Goal: Task Accomplishment & Management: Complete application form

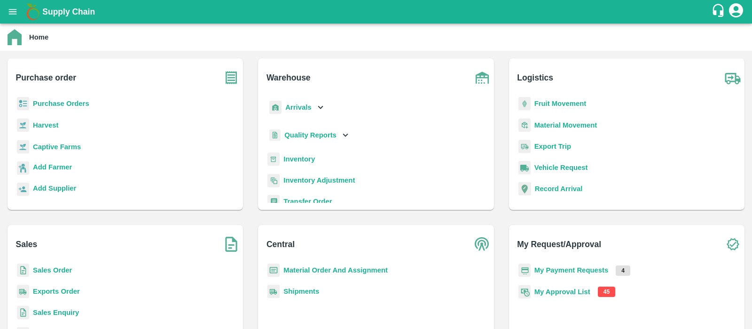
click at [556, 290] on b "My Approval List" at bounding box center [562, 292] width 56 height 8
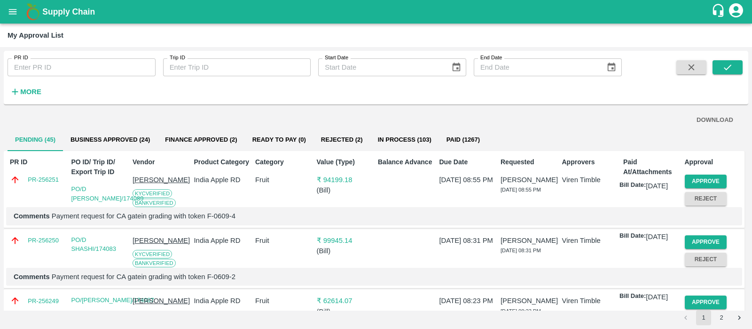
drag, startPoint x: 694, startPoint y: 179, endPoint x: 449, endPoint y: 104, distance: 256.5
click at [453, 106] on div "PR ID PR ID Trip ID Trip ID Start Date Start Date End Date End Date More DOWNLO…" at bounding box center [376, 188] width 745 height 274
click at [696, 183] on button "Approve" at bounding box center [706, 181] width 42 height 14
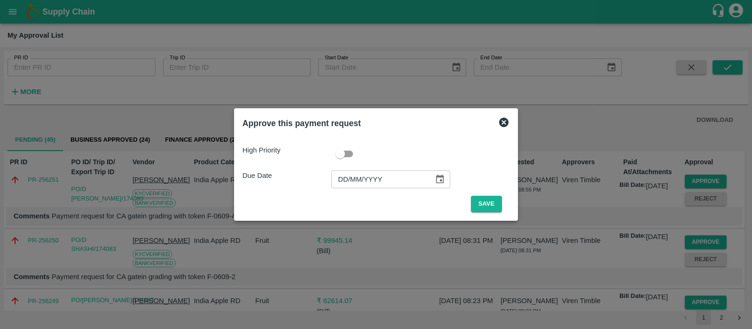
click at [342, 177] on input "DD/MM/YYYY" at bounding box center [379, 179] width 96 height 18
type input "[DATE]"
click at [491, 203] on button "Save" at bounding box center [486, 204] width 31 height 16
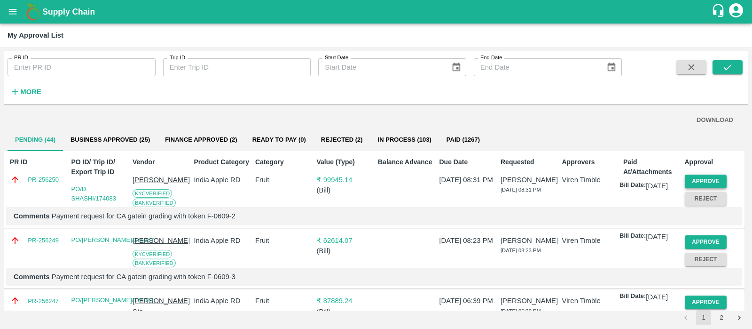
click at [700, 180] on button "Approve" at bounding box center [706, 181] width 42 height 14
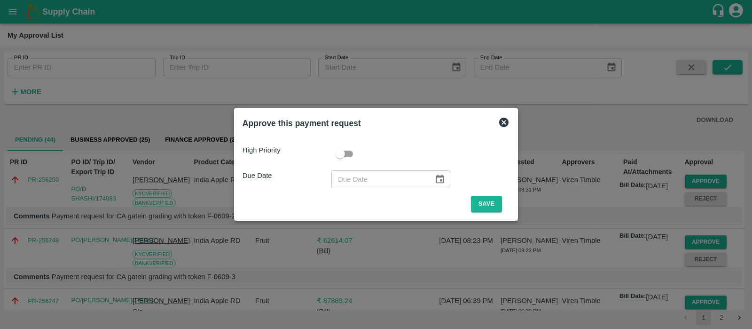
click at [503, 123] on icon at bounding box center [503, 122] width 11 height 11
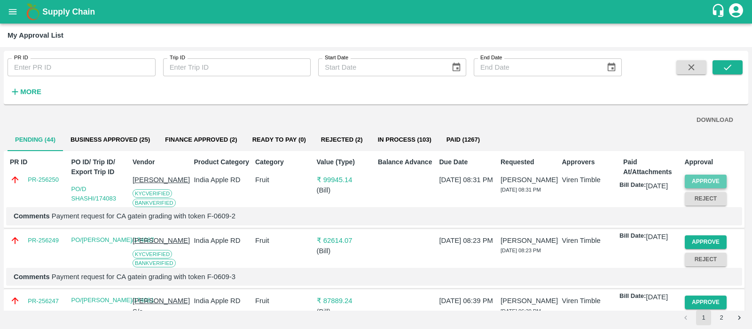
click at [715, 180] on button "Approve" at bounding box center [706, 181] width 42 height 14
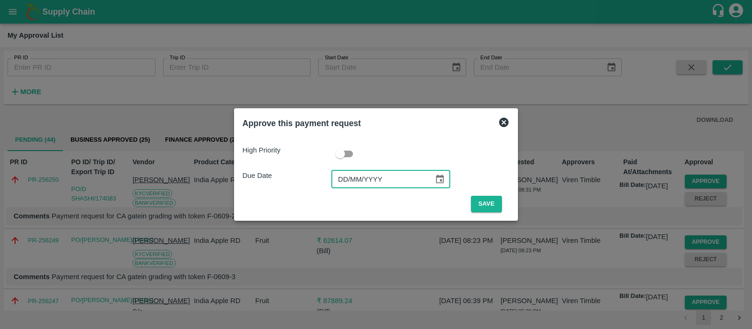
click at [342, 184] on input "DD/MM/YYYY" at bounding box center [379, 179] width 96 height 18
type input "[DATE]"
click at [477, 197] on button "Save" at bounding box center [486, 204] width 31 height 16
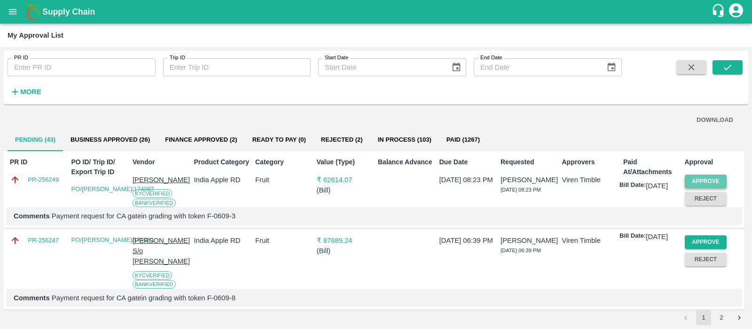
click at [695, 179] on button "Approve" at bounding box center [706, 181] width 42 height 14
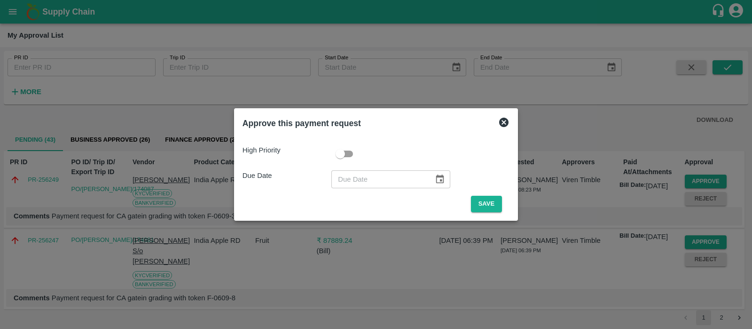
click at [495, 123] on div "Approve this payment request" at bounding box center [376, 123] width 275 height 21
click at [501, 122] on icon at bounding box center [503, 122] width 11 height 11
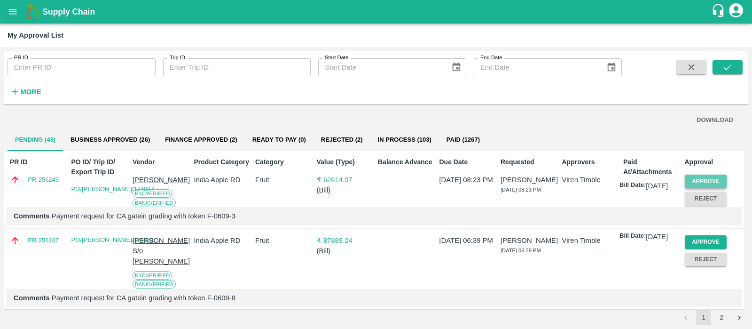
click at [691, 177] on button "Approve" at bounding box center [706, 181] width 42 height 14
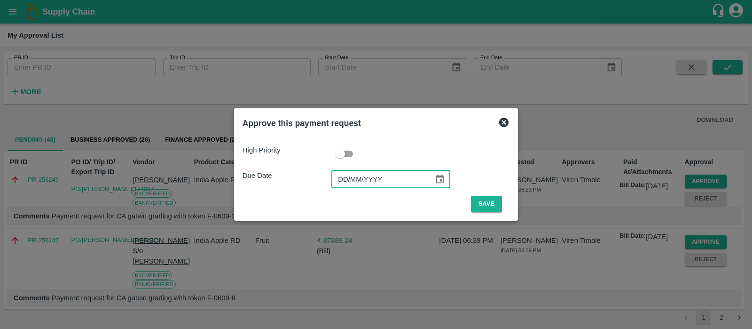
click at [335, 175] on input "DD/MM/YYYY" at bounding box center [379, 179] width 96 height 18
type input "[DATE]"
click at [482, 200] on button "Save" at bounding box center [486, 204] width 31 height 16
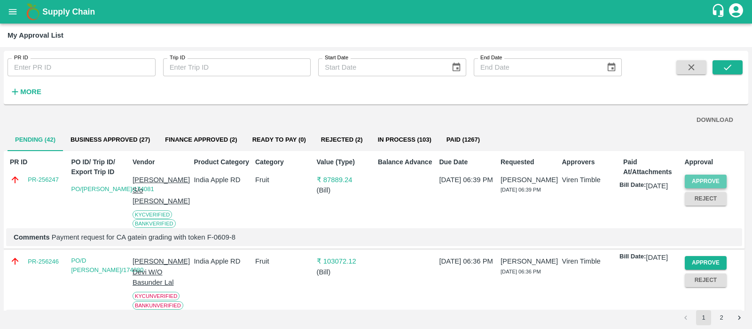
click at [702, 180] on button "Approve" at bounding box center [706, 181] width 42 height 14
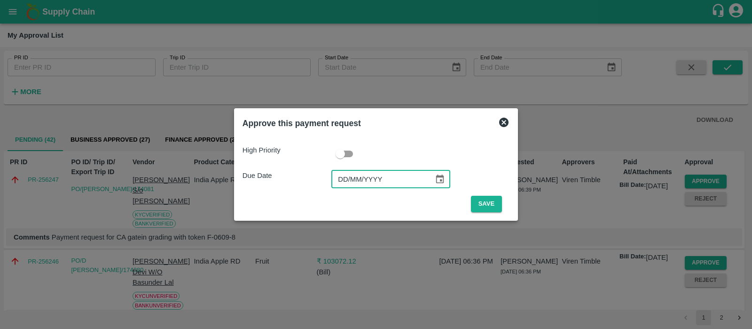
click at [346, 175] on input "DD/MM/YYYY" at bounding box center [379, 179] width 96 height 18
type input "[DATE]"
click at [490, 203] on button "Save" at bounding box center [486, 204] width 31 height 16
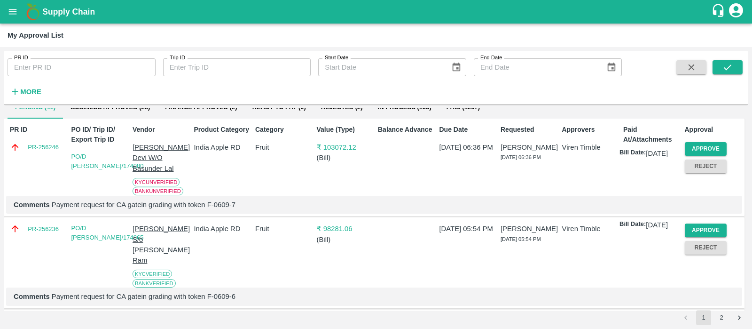
scroll to position [33, 0]
click at [703, 148] on button "Approve" at bounding box center [706, 148] width 42 height 14
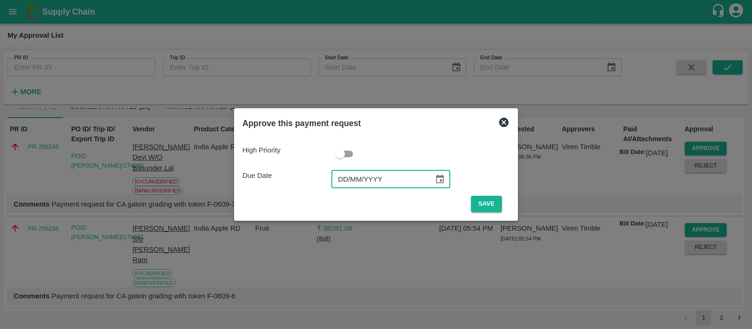
click at [345, 186] on input "DD/MM/YYYY" at bounding box center [379, 179] width 96 height 18
type input "[DATE]"
click at [488, 202] on button "Save" at bounding box center [486, 204] width 31 height 16
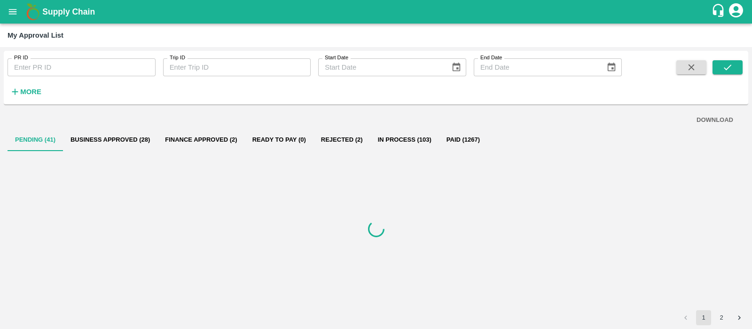
scroll to position [0, 0]
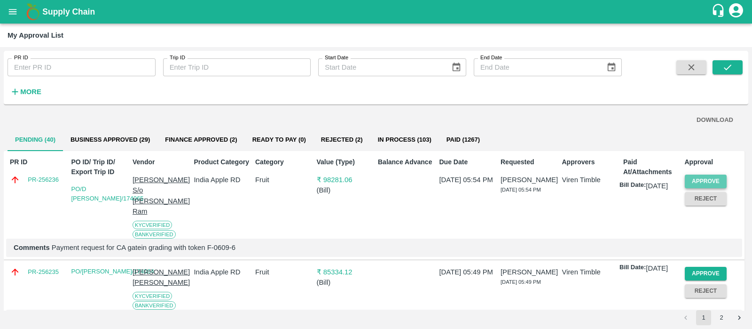
click at [705, 178] on button "Approve" at bounding box center [706, 181] width 42 height 14
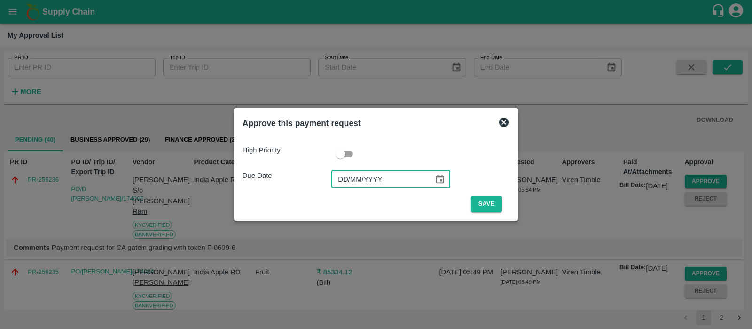
click at [346, 179] on input "DD/MM/YYYY" at bounding box center [379, 179] width 96 height 18
type input "[DATE]"
click at [488, 199] on button "Save" at bounding box center [486, 204] width 31 height 16
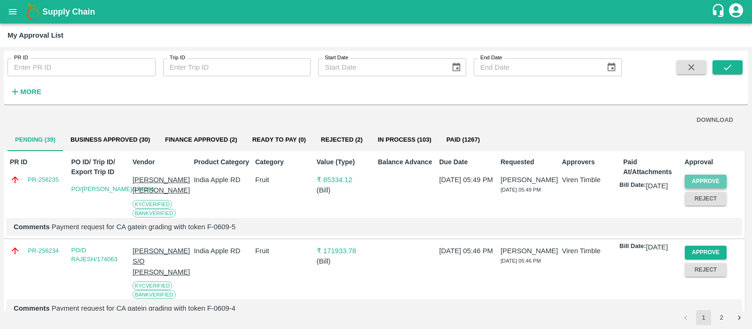
click at [715, 176] on button "Approve" at bounding box center [706, 181] width 42 height 14
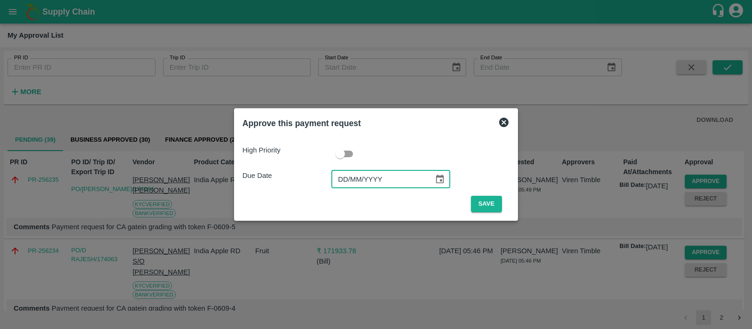
click at [344, 173] on input "DD/MM/YYYY" at bounding box center [379, 179] width 96 height 18
type input "[DATE]"
click at [484, 204] on button "Save" at bounding box center [486, 204] width 31 height 16
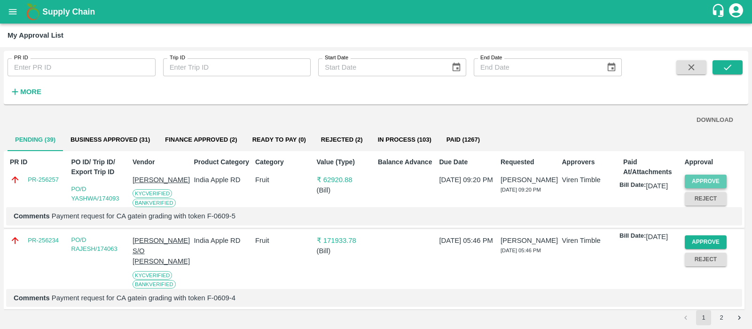
click at [700, 184] on button "Approve" at bounding box center [706, 181] width 42 height 14
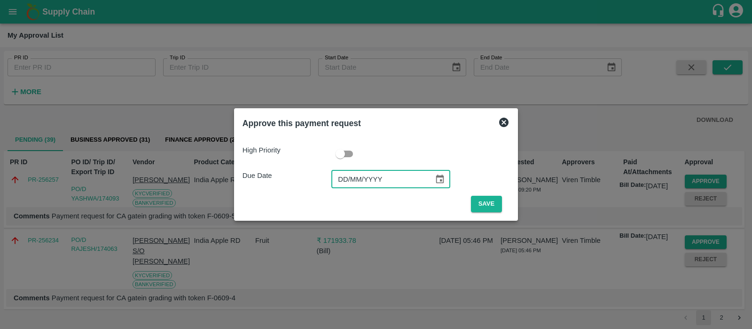
click at [337, 180] on input "DD/MM/YYYY" at bounding box center [379, 179] width 96 height 18
type input "[DATE]"
click at [483, 205] on button "Save" at bounding box center [486, 204] width 31 height 16
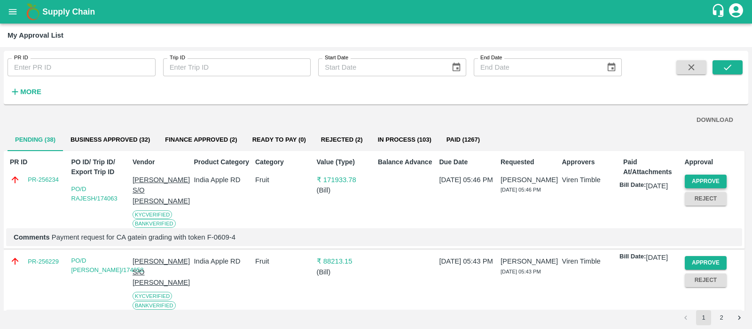
click at [694, 180] on button "Approve" at bounding box center [706, 181] width 42 height 14
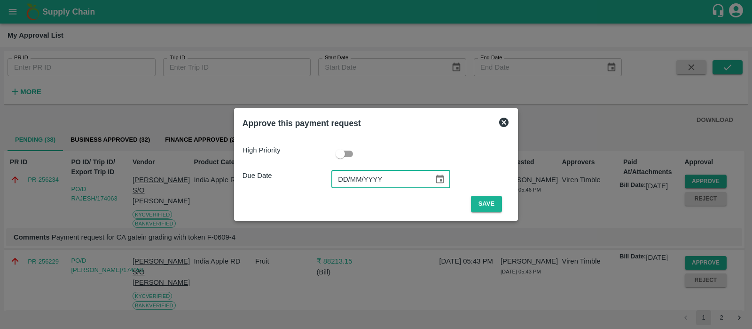
click at [346, 175] on input "DD/MM/YYYY" at bounding box center [379, 179] width 96 height 18
type input "[DATE]"
click at [493, 205] on button "Save" at bounding box center [486, 204] width 31 height 16
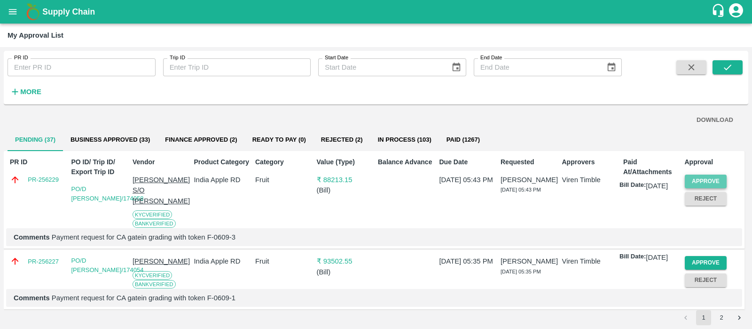
click at [694, 181] on button "Approve" at bounding box center [706, 181] width 42 height 14
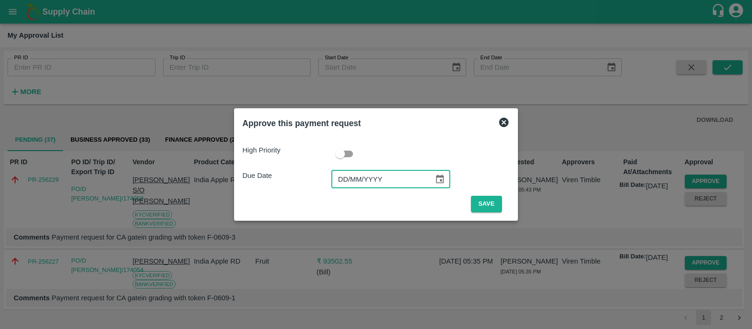
click at [346, 173] on input "DD/MM/YYYY" at bounding box center [379, 179] width 96 height 18
type input "[DATE]"
click at [482, 200] on button "Save" at bounding box center [486, 204] width 31 height 16
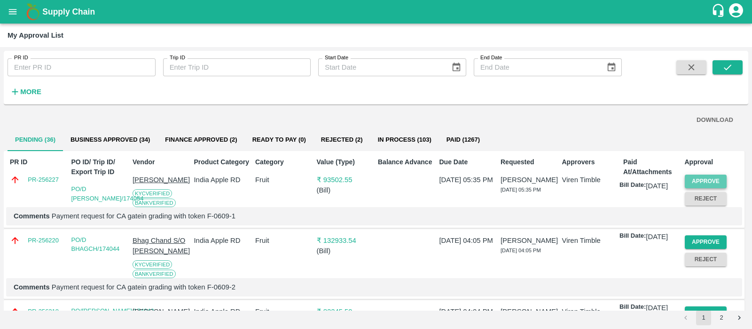
click at [705, 182] on button "Approve" at bounding box center [706, 181] width 42 height 14
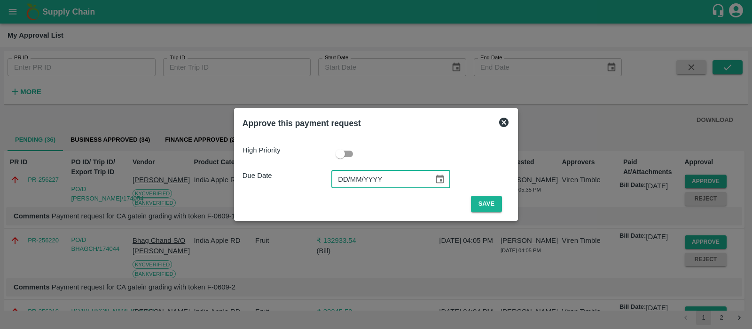
click at [353, 175] on input "DD/MM/YYYY" at bounding box center [379, 179] width 96 height 18
type input "[DATE]"
click at [493, 206] on button "Save" at bounding box center [486, 204] width 31 height 16
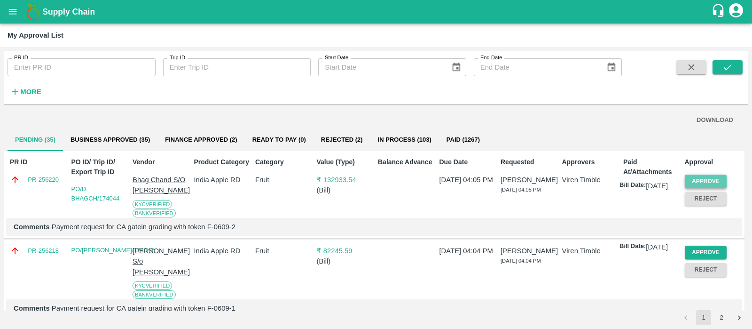
click at [702, 181] on button "Approve" at bounding box center [706, 181] width 42 height 14
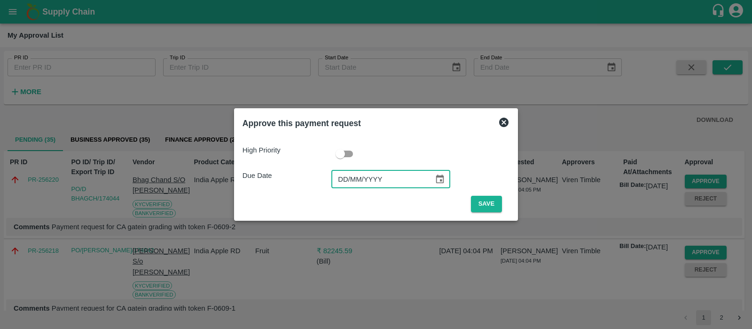
click at [346, 181] on input "DD/MM/YYYY" at bounding box center [379, 179] width 96 height 18
type input "[DATE]"
click at [491, 205] on button "Save" at bounding box center [486, 204] width 31 height 16
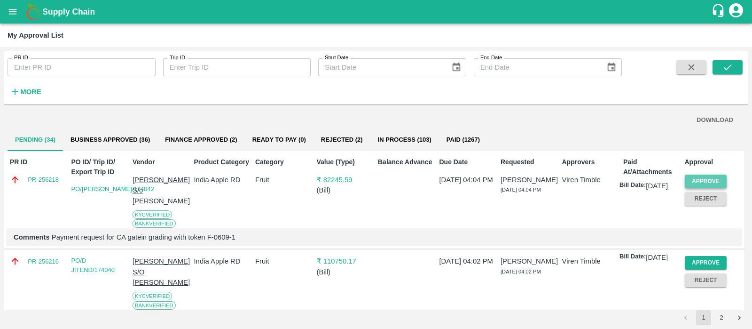
click at [694, 184] on button "Approve" at bounding box center [706, 181] width 42 height 14
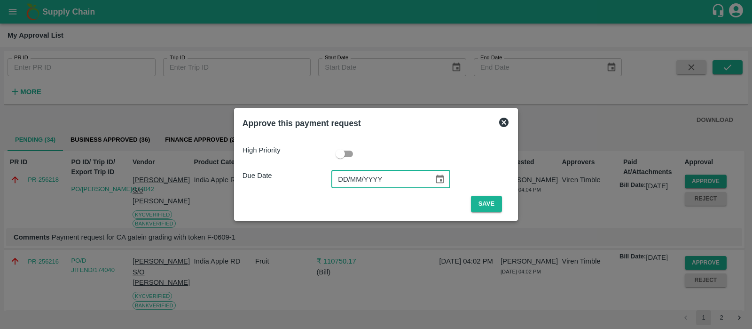
click at [340, 178] on input "DD/MM/YYYY" at bounding box center [379, 179] width 96 height 18
click at [352, 181] on input "[DATE]" at bounding box center [379, 179] width 96 height 18
click at [337, 175] on input "DD/MM/2025" at bounding box center [379, 179] width 96 height 18
type input "[DATE]"
click at [481, 204] on button "Save" at bounding box center [486, 204] width 31 height 16
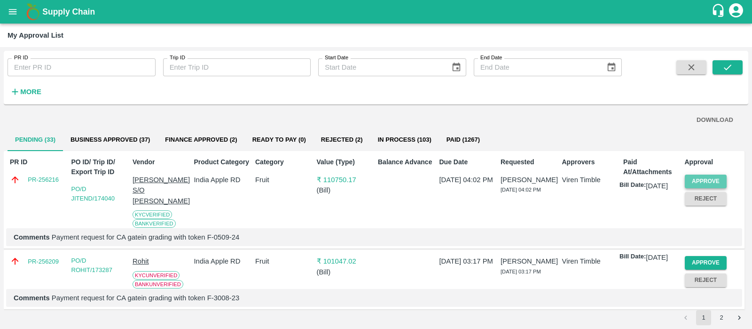
click at [705, 183] on button "Approve" at bounding box center [706, 181] width 42 height 14
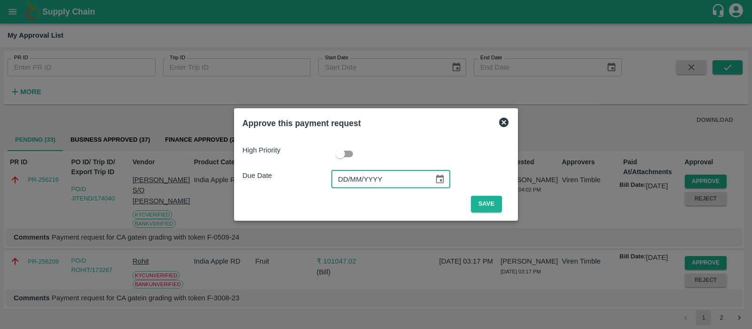
click at [336, 180] on input "DD/MM/YYYY" at bounding box center [379, 179] width 96 height 18
type input "[DATE]"
click at [493, 207] on button "Save" at bounding box center [486, 204] width 31 height 16
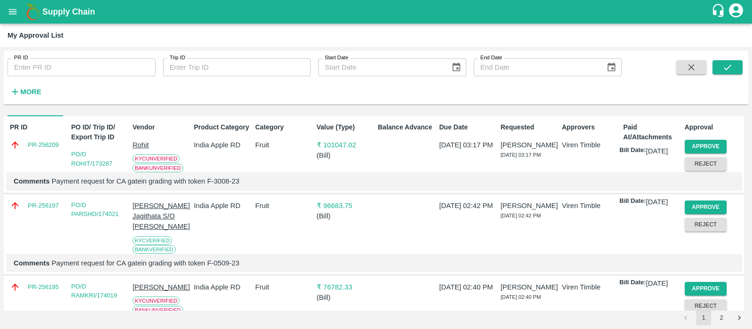
scroll to position [21, 0]
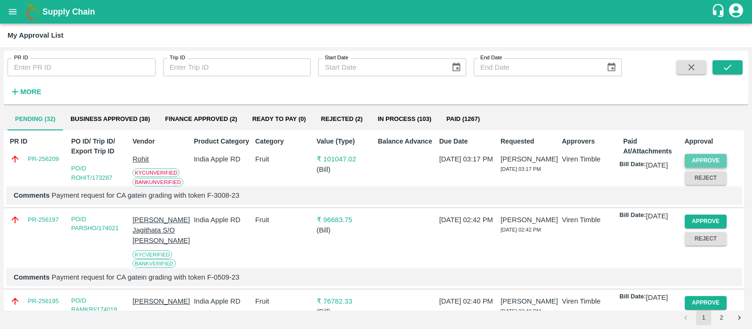
click at [706, 158] on button "Approve" at bounding box center [706, 161] width 42 height 14
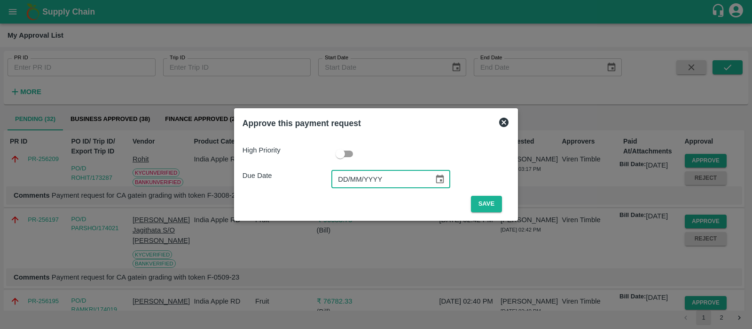
click at [350, 178] on input "DD/MM/YYYY" at bounding box center [379, 179] width 96 height 18
type input "[DATE]"
click at [479, 203] on button "Save" at bounding box center [486, 204] width 31 height 16
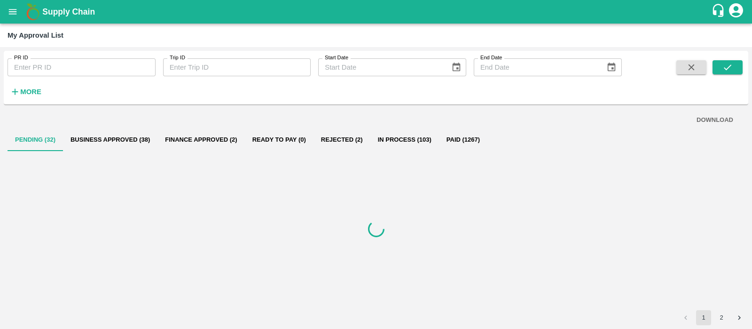
scroll to position [0, 0]
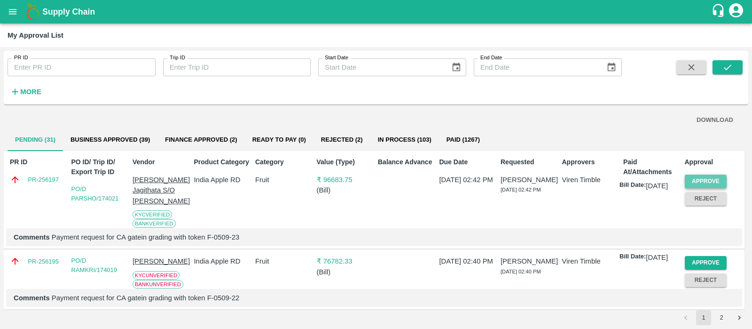
click at [708, 177] on button "Approve" at bounding box center [706, 181] width 42 height 14
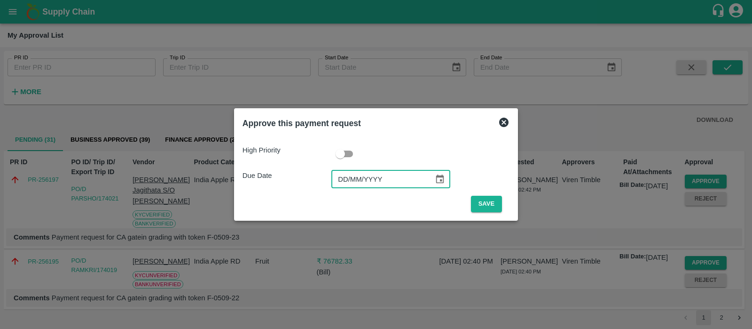
click at [334, 178] on input "DD/MM/YYYY" at bounding box center [379, 179] width 96 height 18
type input "[DATE]"
click at [479, 203] on button "Save" at bounding box center [486, 204] width 31 height 16
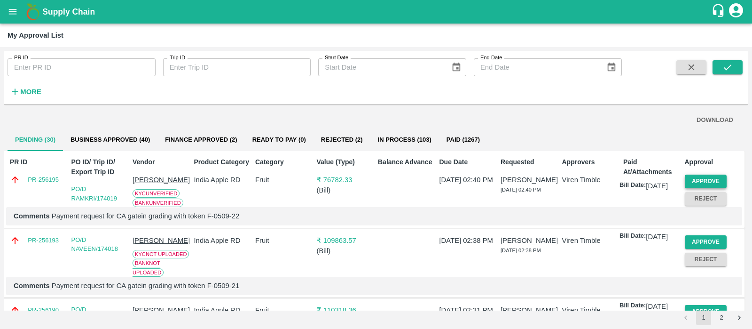
click at [705, 177] on button "Approve" at bounding box center [706, 181] width 42 height 14
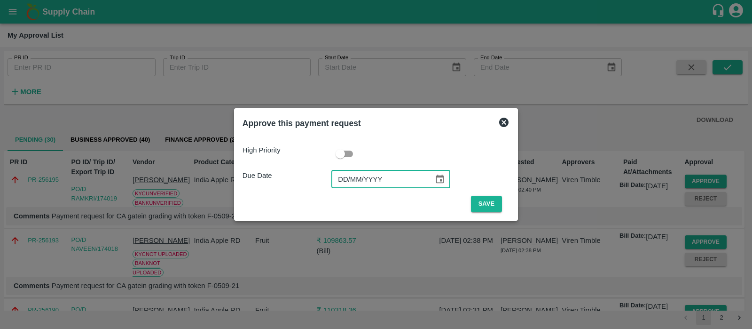
click at [347, 176] on input "DD/MM/YYYY" at bounding box center [379, 179] width 96 height 18
type input "[DATE]"
click at [488, 205] on button "Save" at bounding box center [486, 204] width 31 height 16
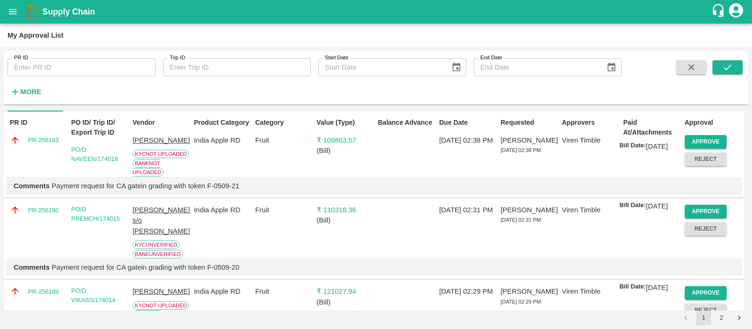
scroll to position [40, 0]
click at [697, 218] on button "Approve" at bounding box center [706, 211] width 42 height 14
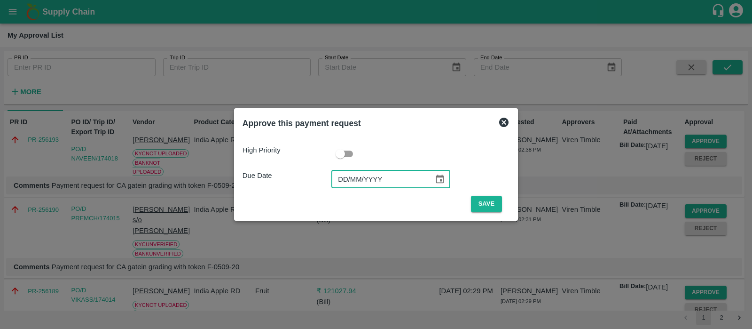
click at [337, 174] on input "DD/MM/YYYY" at bounding box center [379, 179] width 96 height 18
type input "[DATE]"
click at [480, 201] on button "Save" at bounding box center [486, 204] width 31 height 16
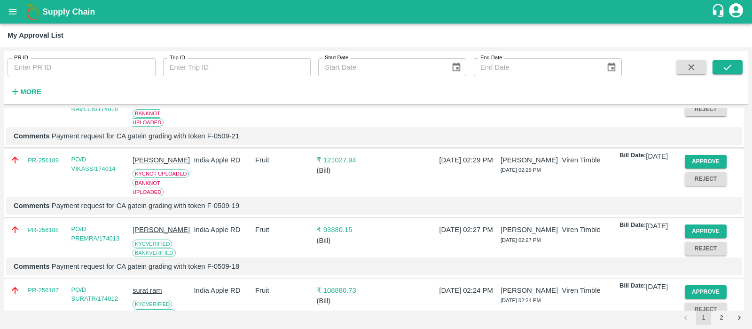
scroll to position [113, 0]
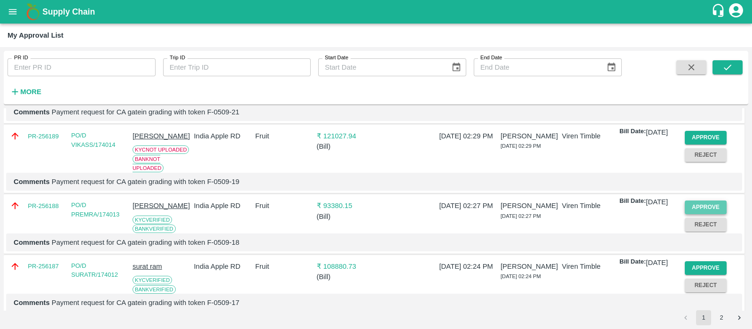
click at [694, 214] on button "Approve" at bounding box center [706, 207] width 42 height 14
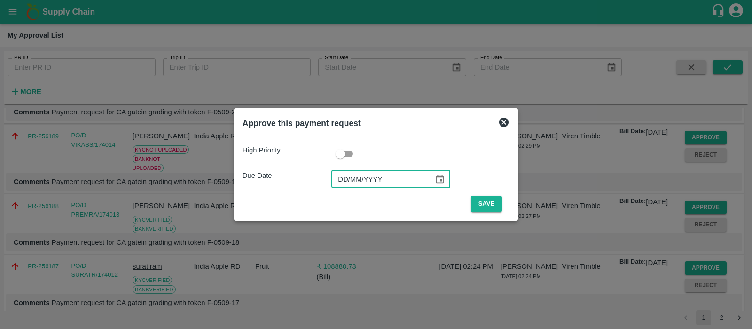
click at [338, 178] on input "DD/MM/YYYY" at bounding box center [379, 179] width 96 height 18
type input "[DATE]"
click at [491, 203] on button "Save" at bounding box center [486, 204] width 31 height 16
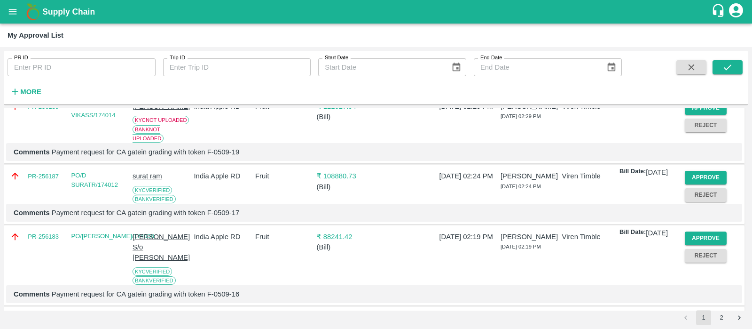
scroll to position [145, 0]
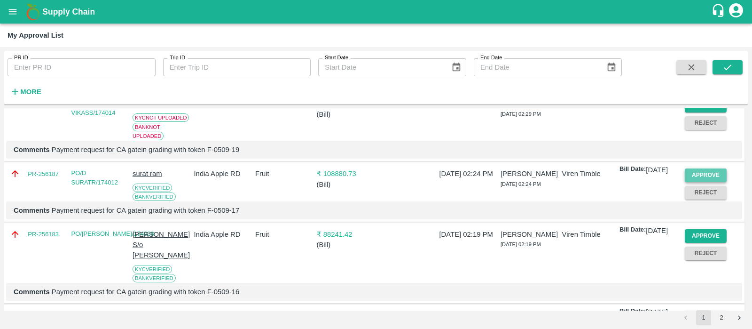
click at [694, 182] on button "Approve" at bounding box center [706, 175] width 42 height 14
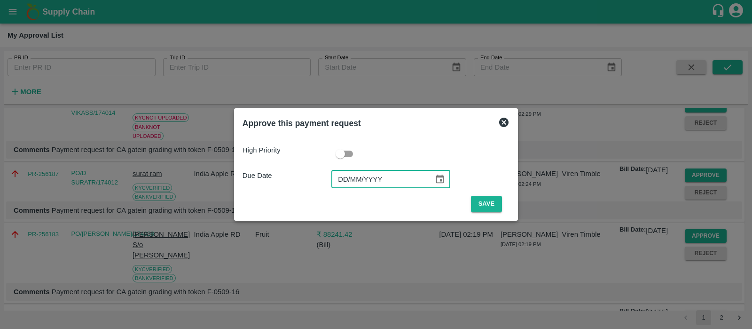
click at [348, 179] on input "DD/MM/YYYY" at bounding box center [379, 179] width 96 height 18
type input "[DATE]"
click at [476, 203] on button "Save" at bounding box center [486, 204] width 31 height 16
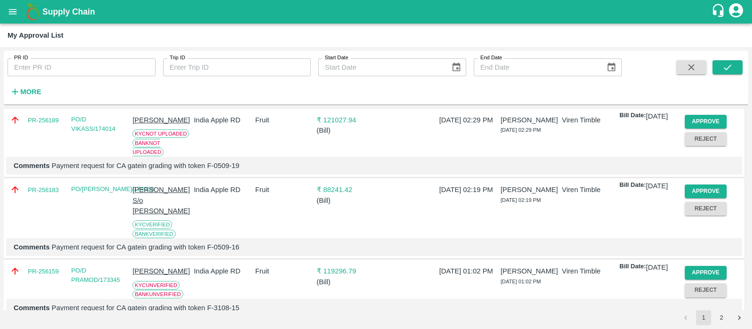
scroll to position [134, 0]
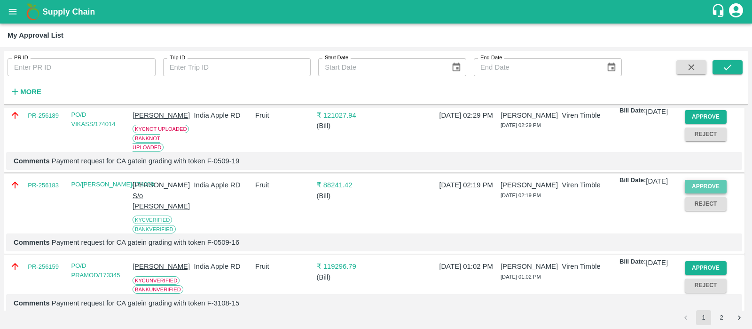
click at [698, 193] on button "Approve" at bounding box center [706, 187] width 42 height 14
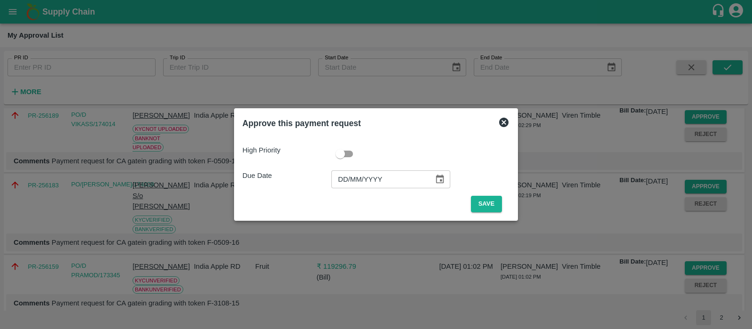
click at [345, 180] on input "DD/MM/YYYY" at bounding box center [379, 179] width 96 height 18
type input "[DATE]"
click at [488, 203] on button "Save" at bounding box center [486, 204] width 31 height 16
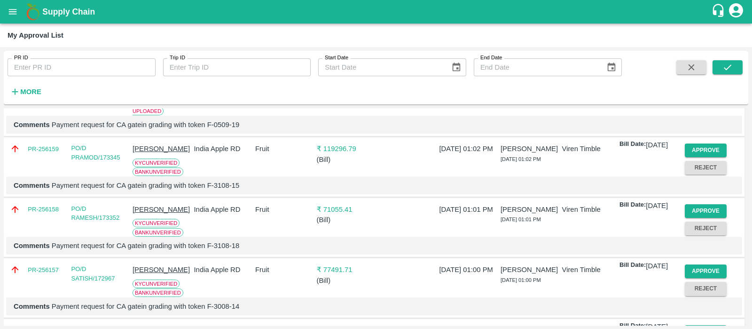
scroll to position [184, 0]
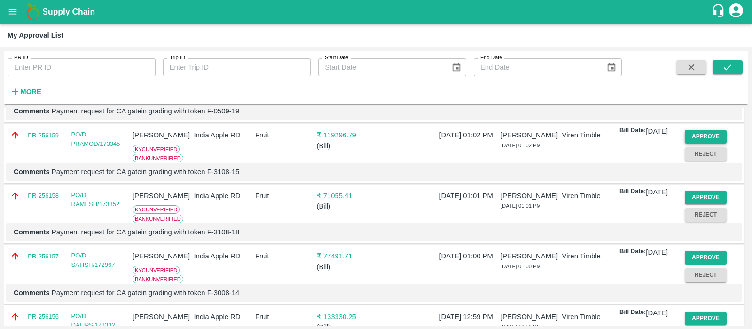
click at [702, 143] on button "Approve" at bounding box center [706, 137] width 42 height 14
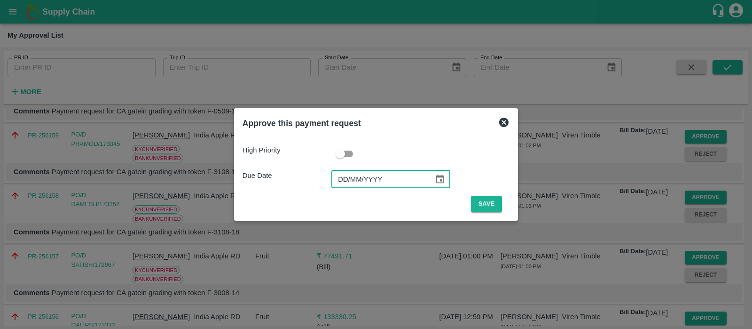
click at [353, 170] on input "DD/MM/YYYY" at bounding box center [379, 179] width 96 height 18
type input "[DATE]"
click at [473, 199] on button "Save" at bounding box center [486, 204] width 31 height 16
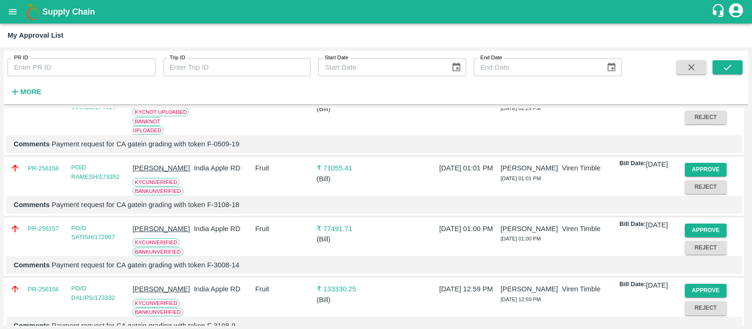
scroll to position [151, 0]
click at [698, 176] on button "Approve" at bounding box center [706, 169] width 42 height 14
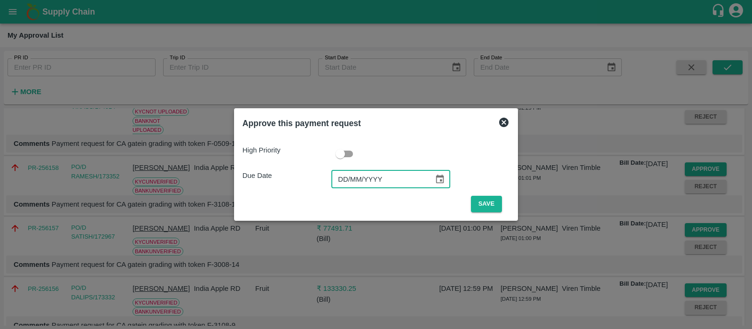
click at [332, 182] on input "DD/MM/YYYY" at bounding box center [379, 179] width 96 height 18
type input "[DATE]"
click at [481, 203] on button "Save" at bounding box center [486, 204] width 31 height 16
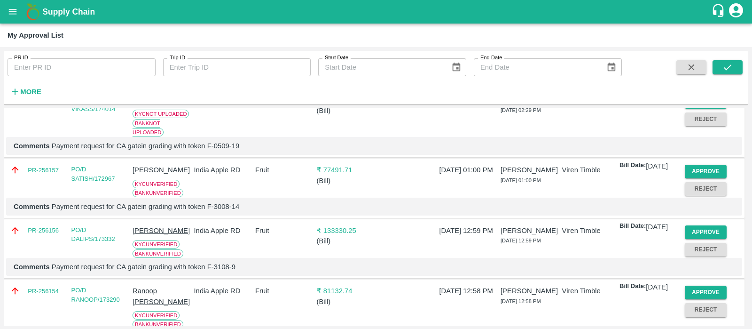
scroll to position [149, 0]
click at [695, 178] on button "Approve" at bounding box center [706, 172] width 42 height 14
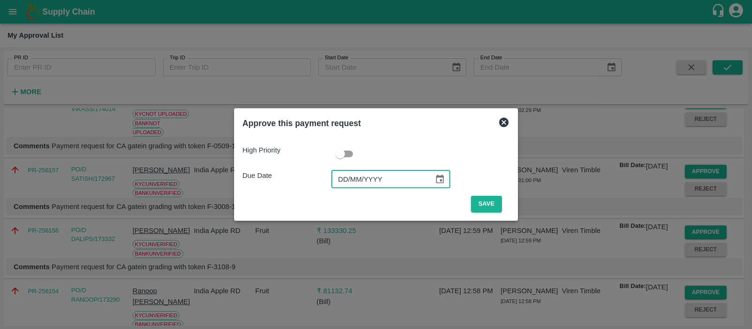
click at [352, 171] on input "DD/MM/YYYY" at bounding box center [379, 179] width 96 height 18
type input "20/MM/YYYY"
click at [341, 175] on input "20/MM/YYYY" at bounding box center [379, 179] width 96 height 18
type input "[DATE]"
click at [483, 202] on button "Save" at bounding box center [486, 204] width 31 height 16
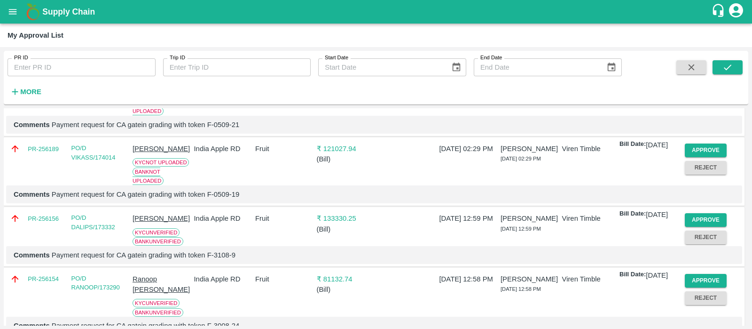
scroll to position [125, 0]
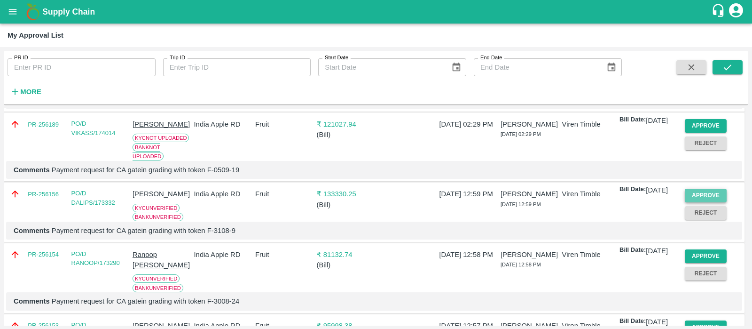
click at [707, 202] on button "Approve" at bounding box center [706, 196] width 42 height 14
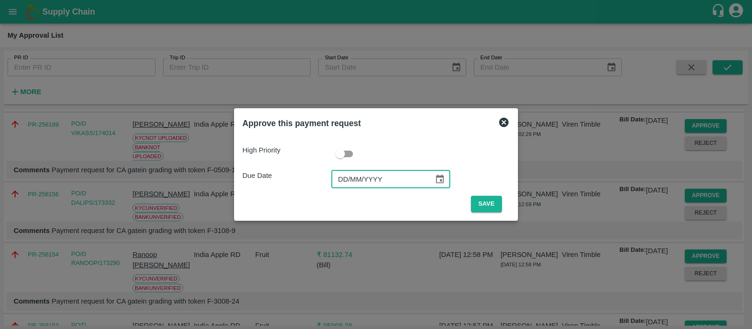
click at [343, 179] on input "DD/MM/YYYY" at bounding box center [379, 179] width 96 height 18
type input "[DATE]"
click at [481, 208] on button "Save" at bounding box center [486, 204] width 31 height 16
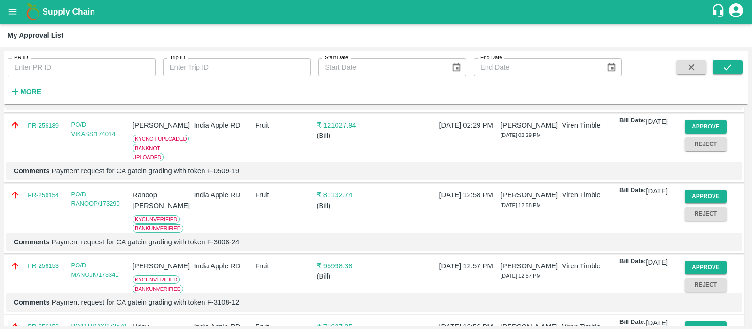
scroll to position [132, 0]
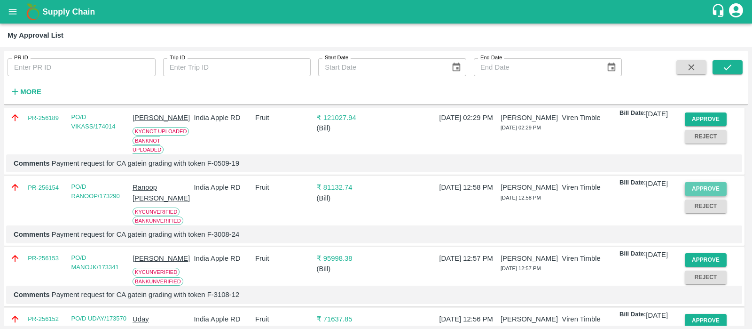
click at [706, 196] on button "Approve" at bounding box center [706, 189] width 42 height 14
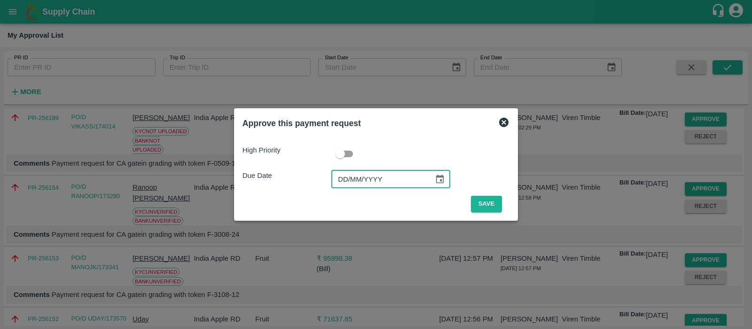
click at [336, 180] on input "DD/MM/YYYY" at bounding box center [379, 179] width 96 height 18
type input "[DATE]"
click at [484, 206] on button "Save" at bounding box center [486, 204] width 31 height 16
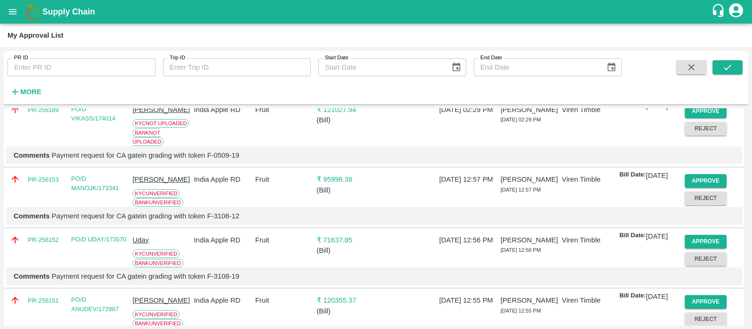
scroll to position [141, 0]
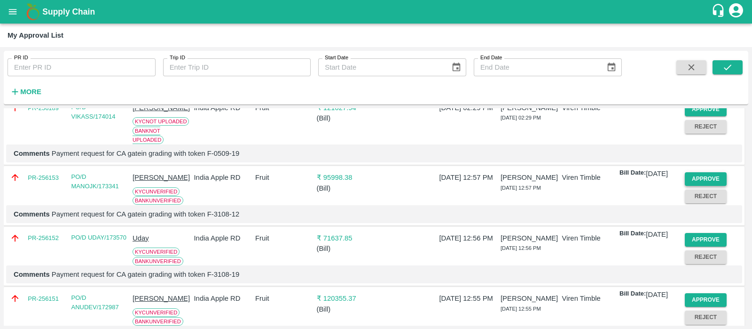
click at [709, 186] on button "Approve" at bounding box center [706, 179] width 42 height 14
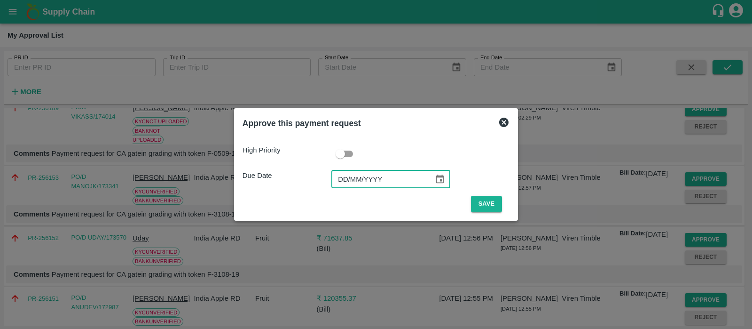
click at [346, 181] on input "DD/MM/YYYY" at bounding box center [379, 179] width 96 height 18
type input "[DATE]"
click at [481, 192] on div "High Priority Due Date [DATE] ​ Save" at bounding box center [376, 174] width 267 height 75
click at [491, 206] on button "Save" at bounding box center [486, 204] width 31 height 16
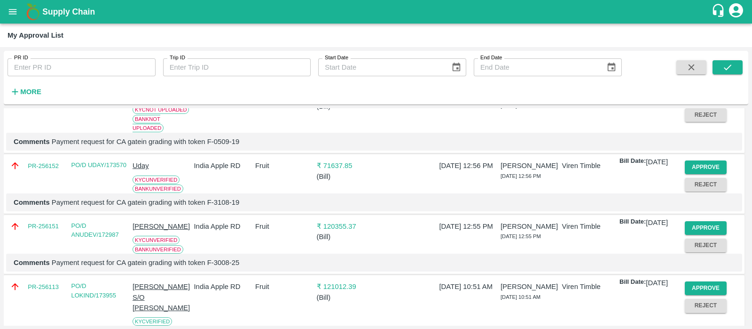
scroll to position [154, 0]
click at [707, 173] on button "Approve" at bounding box center [706, 167] width 42 height 14
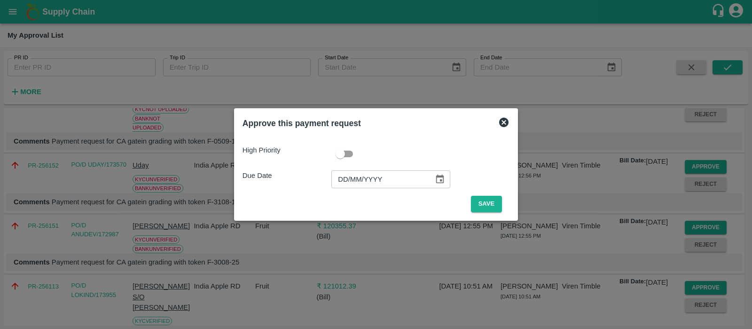
click at [346, 180] on input "DD/MM/YYYY" at bounding box center [379, 179] width 96 height 18
type input "[DATE]"
click at [479, 203] on button "Save" at bounding box center [486, 204] width 31 height 16
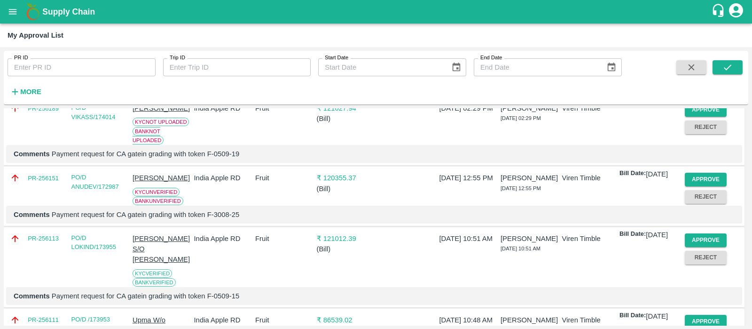
scroll to position [149, 0]
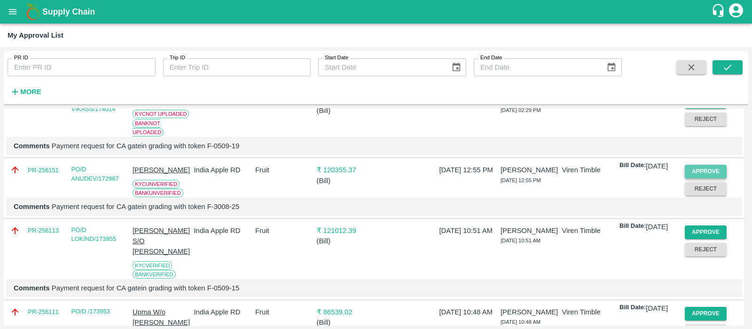
click at [712, 178] on button "Approve" at bounding box center [706, 172] width 42 height 14
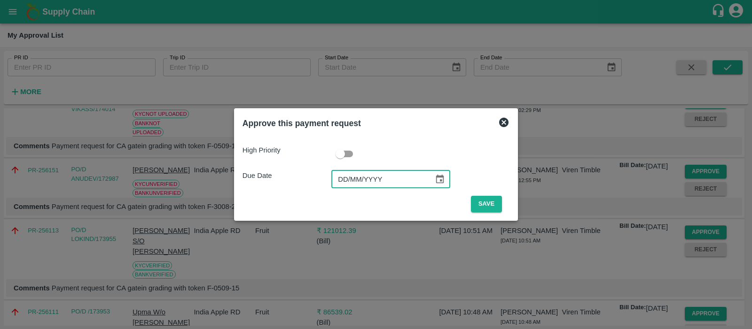
click at [341, 181] on input "DD/MM/YYYY" at bounding box center [379, 179] width 96 height 18
type input "[DATE]"
click at [483, 205] on button "Save" at bounding box center [486, 204] width 31 height 16
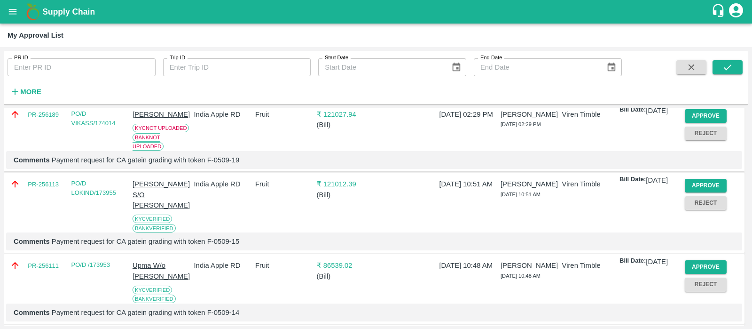
scroll to position [147, 0]
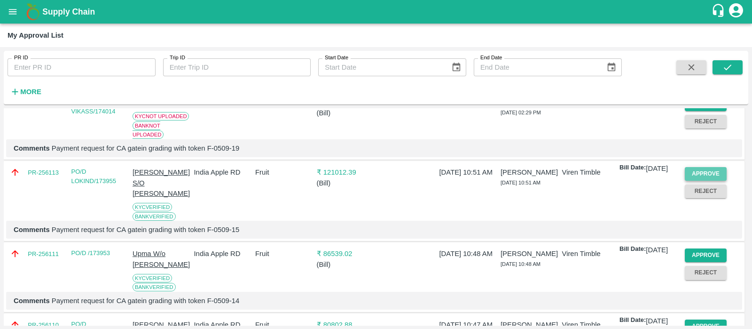
click at [701, 181] on button "Approve" at bounding box center [706, 174] width 42 height 14
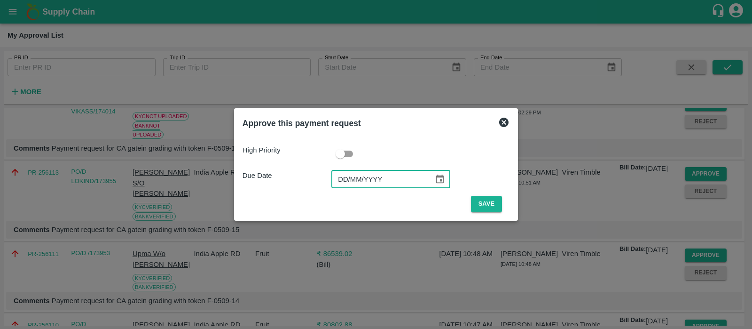
click at [346, 173] on input "DD/MM/YYYY" at bounding box center [379, 179] width 96 height 18
type input "[DATE]"
click at [483, 205] on button "Save" at bounding box center [486, 204] width 31 height 16
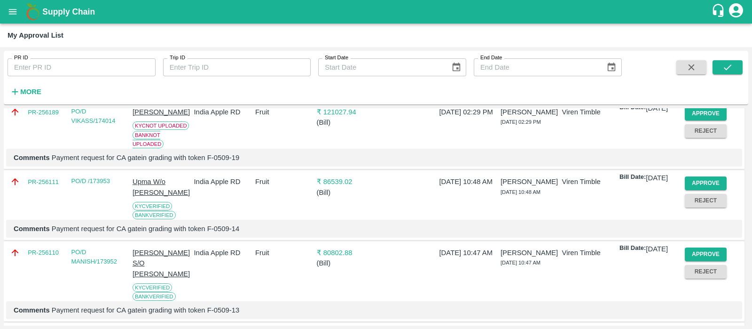
scroll to position [141, 0]
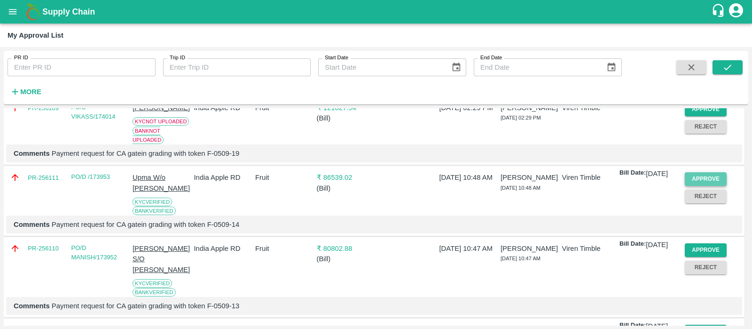
click at [694, 186] on button "Approve" at bounding box center [706, 179] width 42 height 14
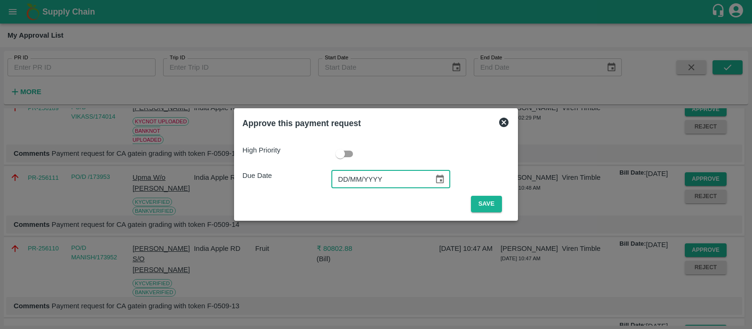
click at [348, 177] on input "DD/MM/YYYY" at bounding box center [379, 179] width 96 height 18
type input "[DATE]"
click at [485, 205] on button "Save" at bounding box center [486, 204] width 31 height 16
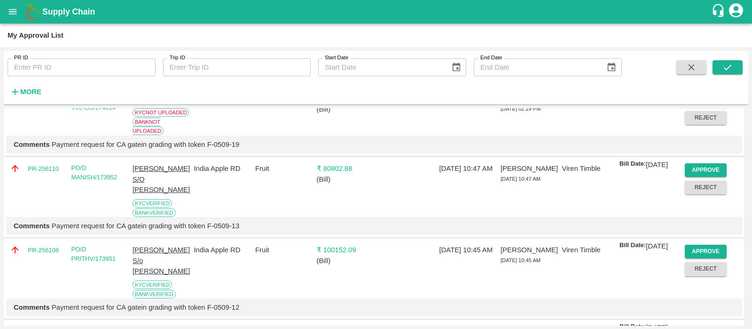
scroll to position [151, 0]
click at [692, 176] on button "Approve" at bounding box center [706, 170] width 42 height 14
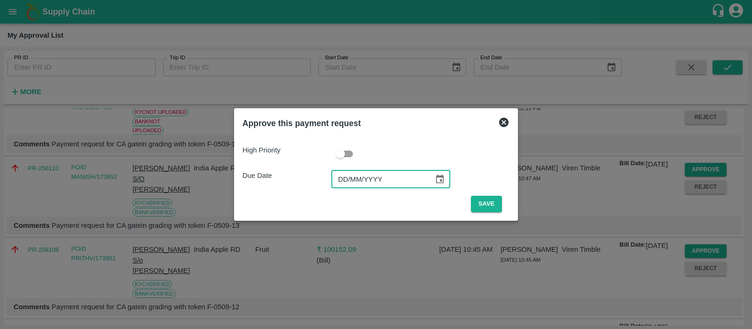
click at [344, 177] on input "DD/MM/YYYY" at bounding box center [379, 179] width 96 height 18
type input "[DATE]"
click at [479, 199] on button "Save" at bounding box center [486, 204] width 31 height 16
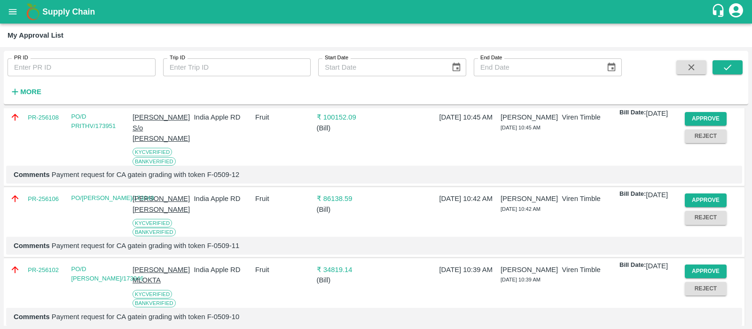
scroll to position [220, 0]
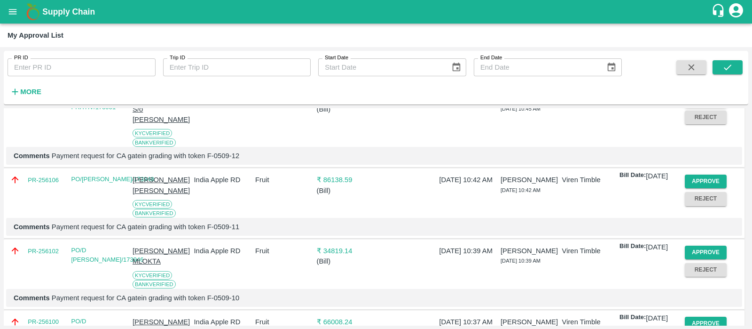
click at [704, 107] on button "Approve" at bounding box center [706, 100] width 42 height 14
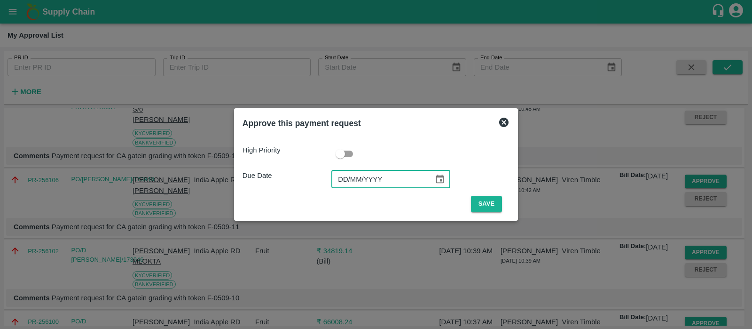
click at [343, 172] on input "DD/MM/YYYY" at bounding box center [379, 179] width 96 height 18
type input "[DATE]"
click at [495, 207] on button "Save" at bounding box center [486, 204] width 31 height 16
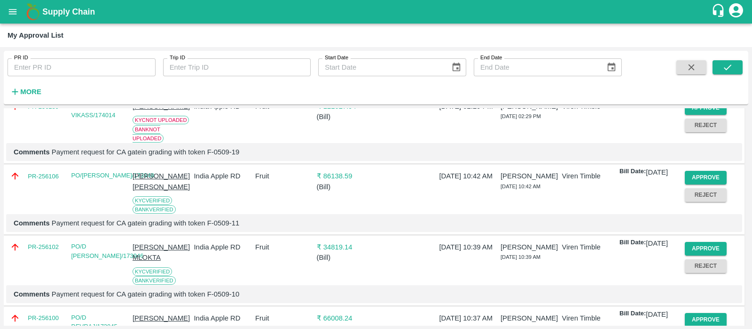
scroll to position [143, 0]
click at [693, 184] on button "Approve" at bounding box center [706, 177] width 42 height 14
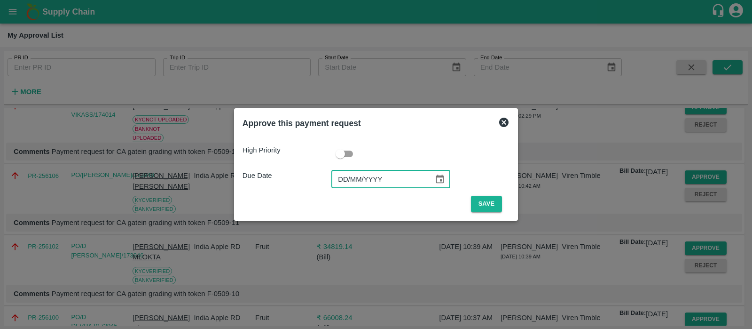
click at [336, 179] on input "DD/MM/YYYY" at bounding box center [379, 179] width 96 height 18
type input "[DATE]"
click at [490, 207] on button "Save" at bounding box center [486, 204] width 31 height 16
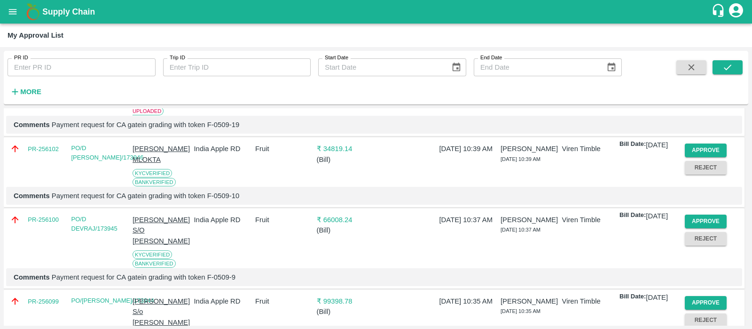
scroll to position [177, 0]
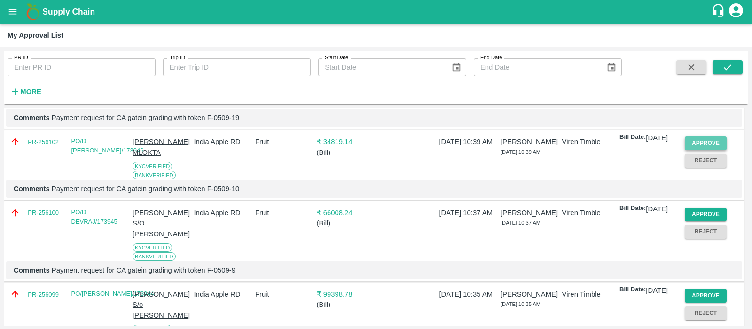
click at [705, 150] on button "Approve" at bounding box center [706, 143] width 42 height 14
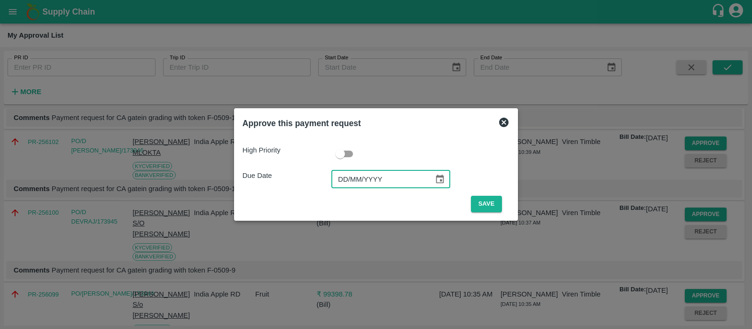
click at [351, 177] on input "DD/MM/YYYY" at bounding box center [379, 179] width 96 height 18
type input "[DATE]"
click at [475, 202] on button "Save" at bounding box center [486, 204] width 31 height 16
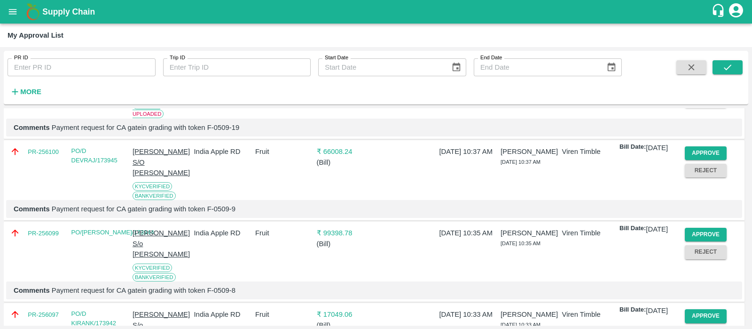
scroll to position [168, 0]
click at [705, 159] on button "Approve" at bounding box center [706, 153] width 42 height 14
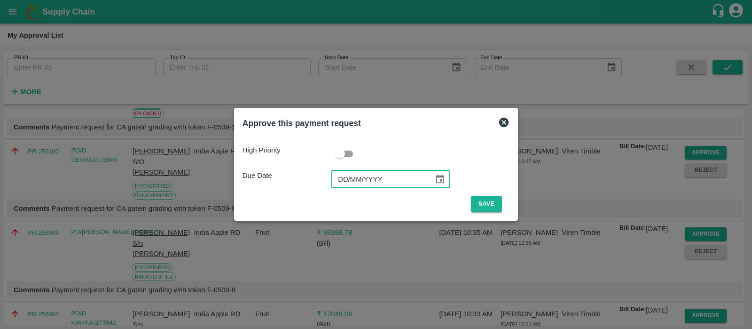
click at [348, 181] on input "DD/MM/YYYY" at bounding box center [379, 179] width 96 height 18
type input "[DATE]"
click at [482, 202] on button "Save" at bounding box center [486, 204] width 31 height 16
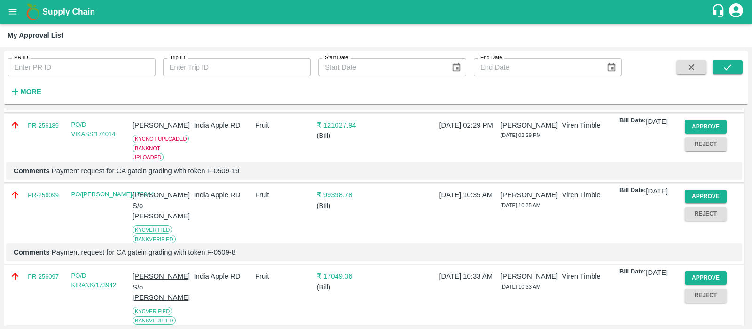
scroll to position [135, 0]
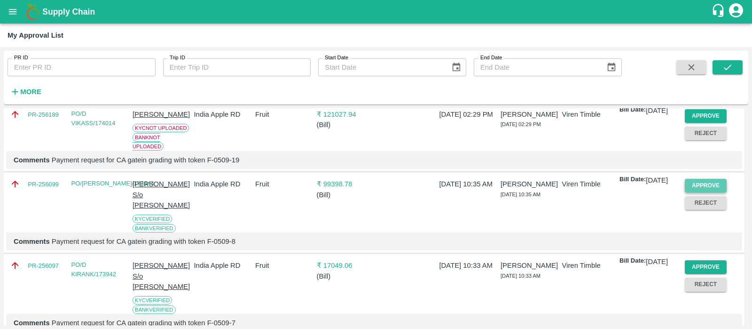
click at [691, 192] on button "Approve" at bounding box center [706, 186] width 42 height 14
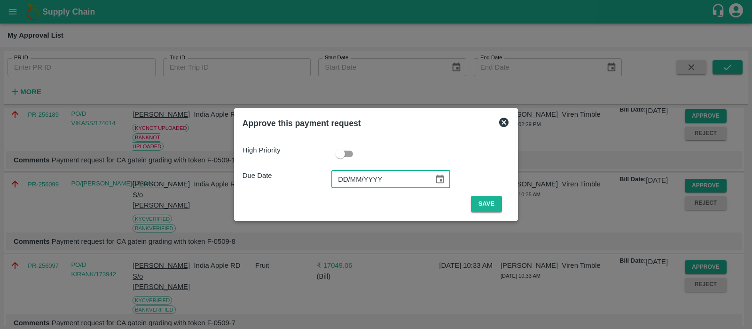
click at [350, 180] on input "DD/MM/YYYY" at bounding box center [379, 179] width 96 height 18
type input "[DATE]"
click at [478, 201] on button "Save" at bounding box center [486, 204] width 31 height 16
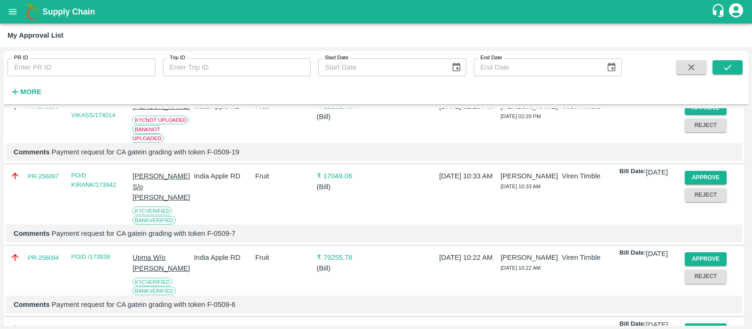
scroll to position [144, 0]
click at [703, 183] on button "Approve" at bounding box center [706, 177] width 42 height 14
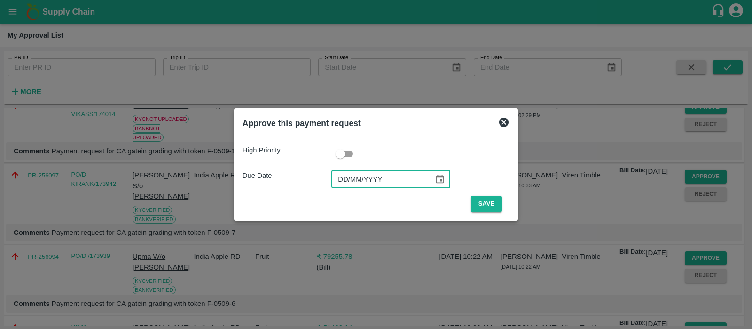
click at [345, 178] on input "DD/MM/YYYY" at bounding box center [379, 179] width 96 height 18
type input "[DATE]"
click at [484, 204] on button "Save" at bounding box center [486, 204] width 31 height 16
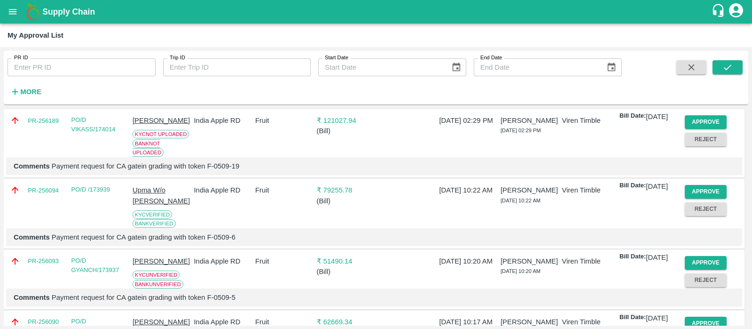
scroll to position [136, 0]
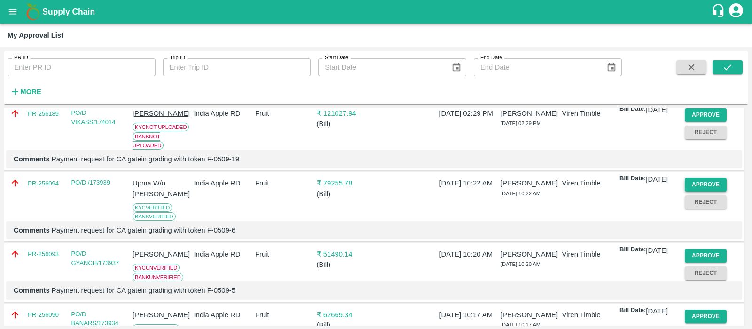
click at [707, 191] on button "Approve" at bounding box center [706, 185] width 42 height 14
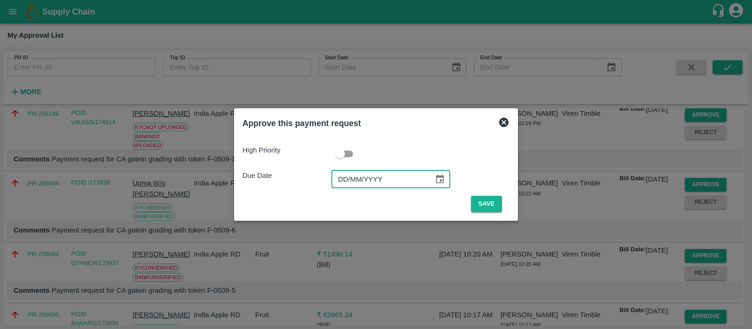
click at [354, 177] on input "DD/MM/YYYY" at bounding box center [379, 179] width 96 height 18
type input "[DATE]"
click at [486, 198] on button "Save" at bounding box center [486, 204] width 31 height 16
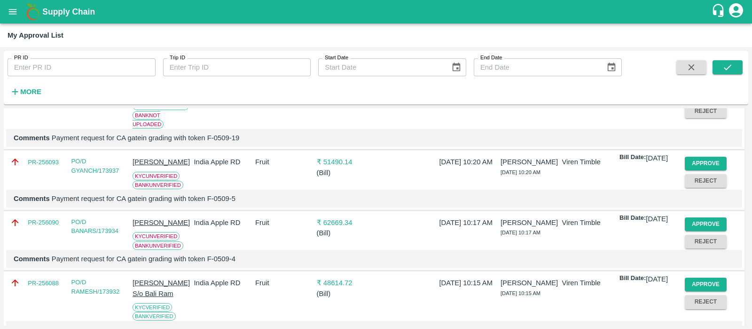
scroll to position [158, 0]
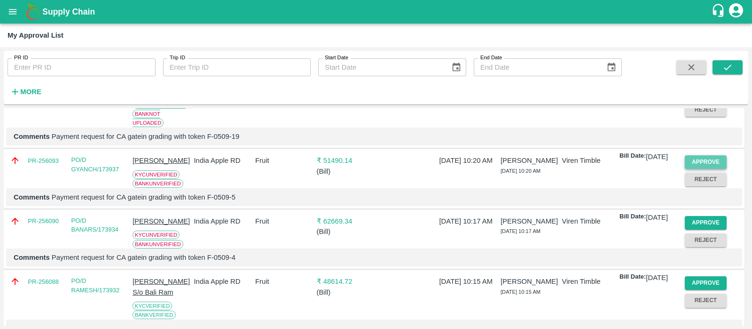
click at [708, 169] on button "Approve" at bounding box center [706, 162] width 42 height 14
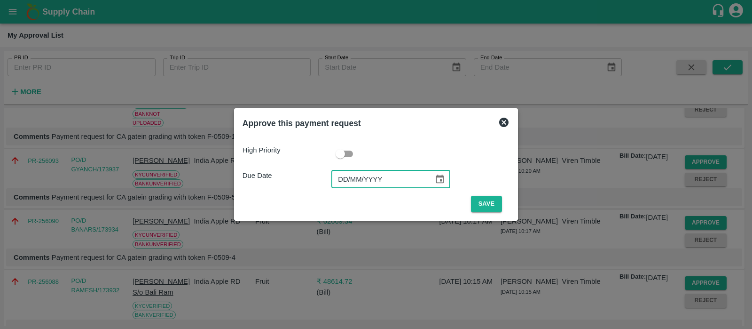
click at [338, 184] on input "DD/MM/YYYY" at bounding box center [379, 179] width 96 height 18
type input "[DATE]"
click at [478, 200] on button "Save" at bounding box center [486, 204] width 31 height 16
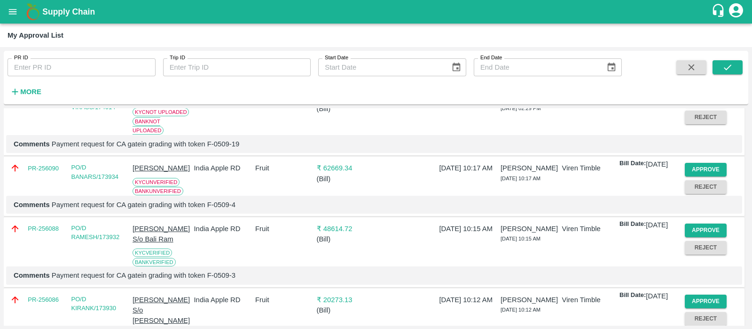
scroll to position [154, 0]
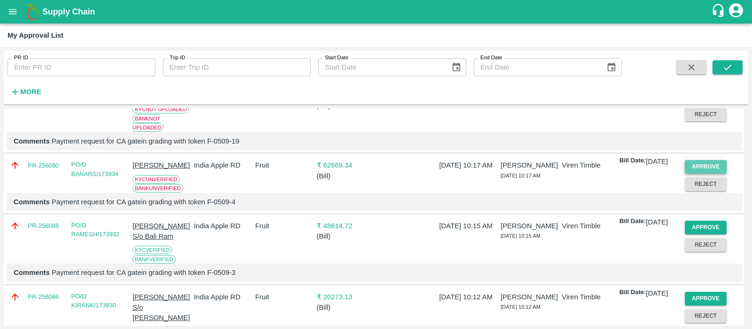
click at [703, 173] on button "Approve" at bounding box center [706, 167] width 42 height 14
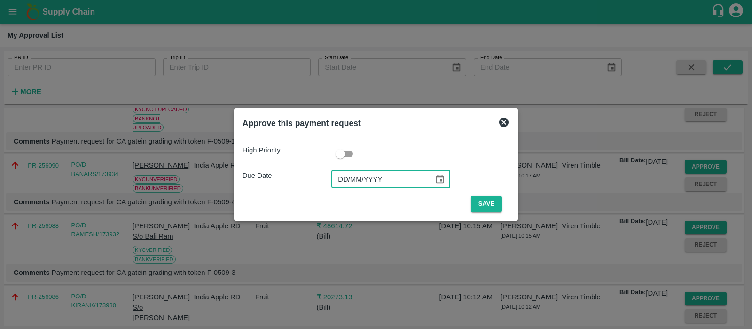
click at [344, 182] on input "DD/MM/YYYY" at bounding box center [379, 179] width 96 height 18
type input "[DATE]"
click at [489, 204] on button "Save" at bounding box center [486, 204] width 31 height 16
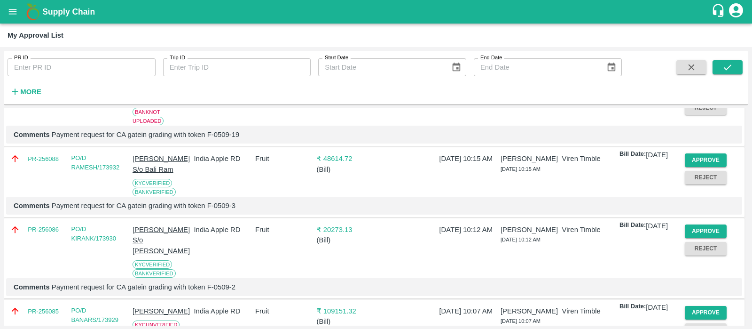
scroll to position [162, 0]
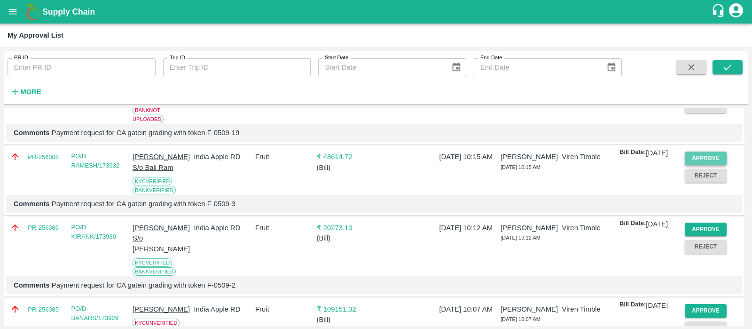
click at [708, 165] on button "Approve" at bounding box center [706, 158] width 42 height 14
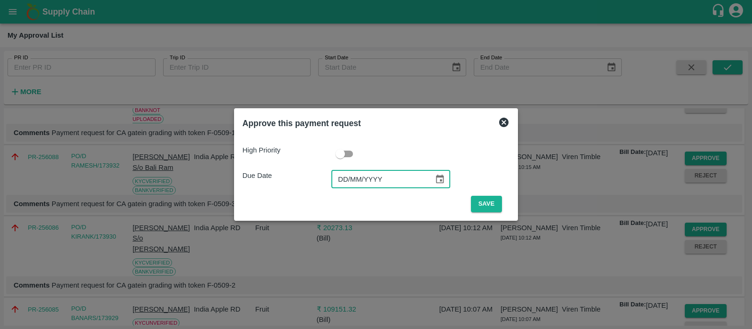
click at [338, 177] on input "DD/MM/YYYY" at bounding box center [379, 179] width 96 height 18
type input "[DATE]"
click at [496, 197] on button "Save" at bounding box center [486, 204] width 31 height 16
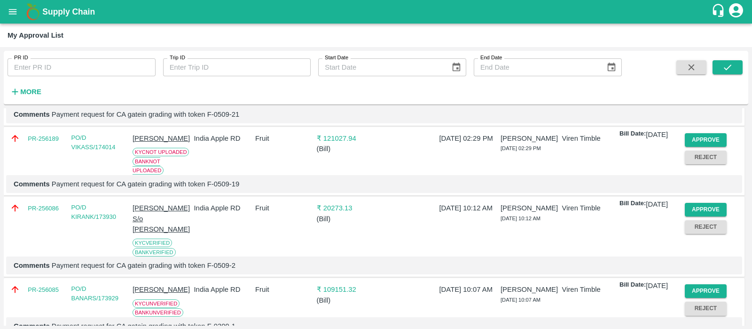
scroll to position [111, 0]
click at [691, 216] on button "Approve" at bounding box center [706, 209] width 42 height 14
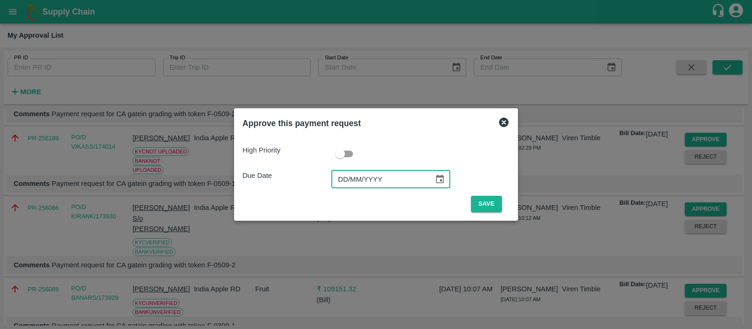
click at [334, 182] on input "DD/MM/YYYY" at bounding box center [379, 179] width 96 height 18
type input "[DATE]"
click at [489, 201] on button "Save" at bounding box center [486, 204] width 31 height 16
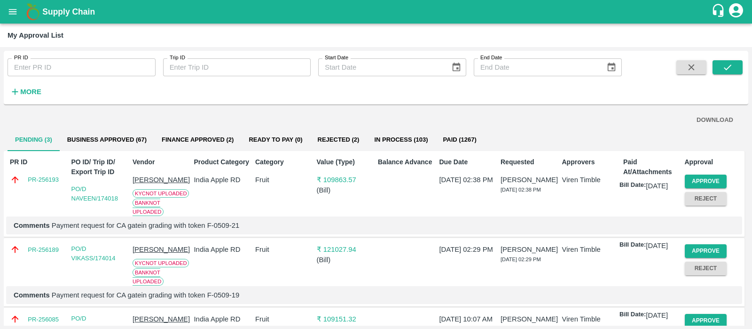
scroll to position [71, 0]
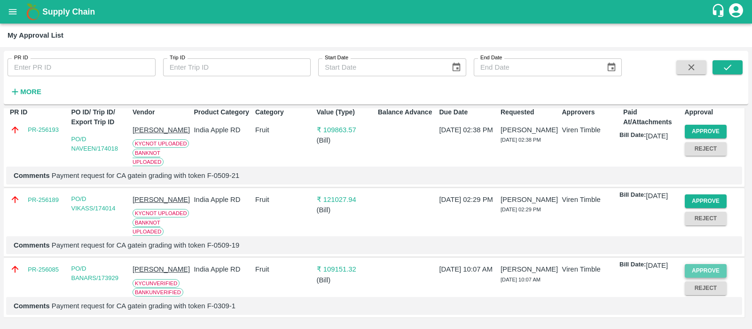
click at [717, 267] on button "Approve" at bounding box center [706, 271] width 42 height 14
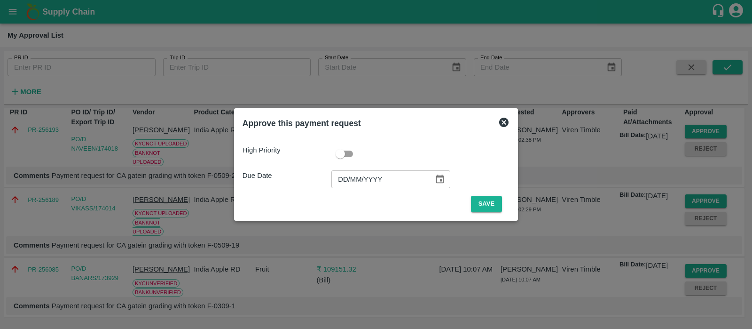
click at [345, 184] on input "DD/MM/YYYY" at bounding box center [379, 179] width 96 height 18
type input "[DATE]"
click at [486, 203] on button "Save" at bounding box center [486, 204] width 31 height 16
